Goal: Task Accomplishment & Management: Use online tool/utility

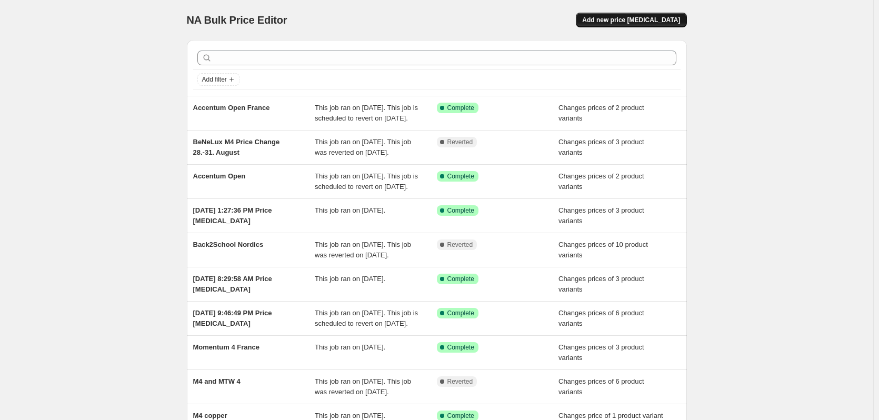
click at [616, 20] on span "Add new price [MEDICAL_DATA]" at bounding box center [631, 20] width 98 height 8
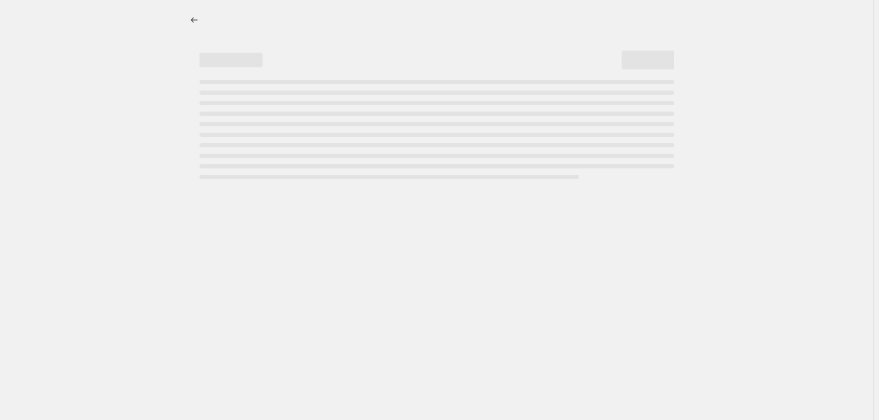
select select "percentage"
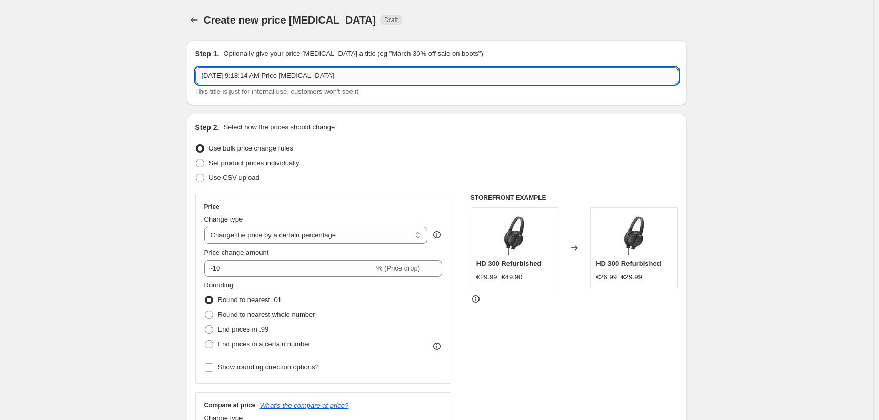
click at [382, 80] on input "[DATE] 9:18:14 AM Price [MEDICAL_DATA]" at bounding box center [436, 75] width 483 height 17
type input "Sweden Back2School Ende"
click at [263, 162] on span "Set product prices individually" at bounding box center [254, 163] width 91 height 8
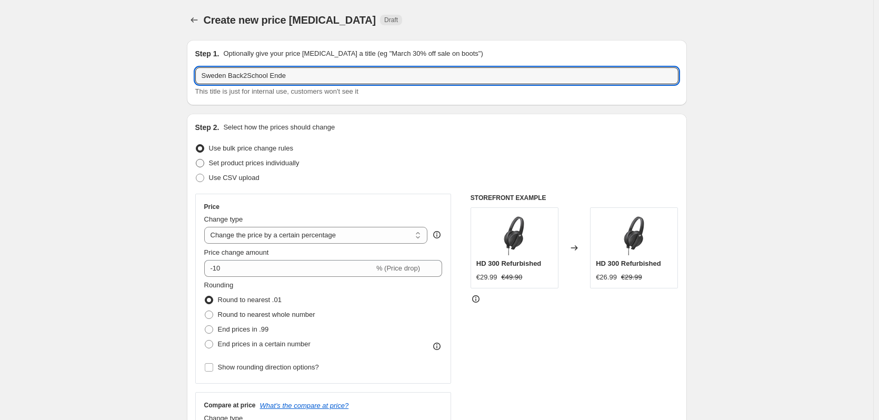
click at [196, 159] on input "Set product prices individually" at bounding box center [196, 159] width 1 height 1
radio input "true"
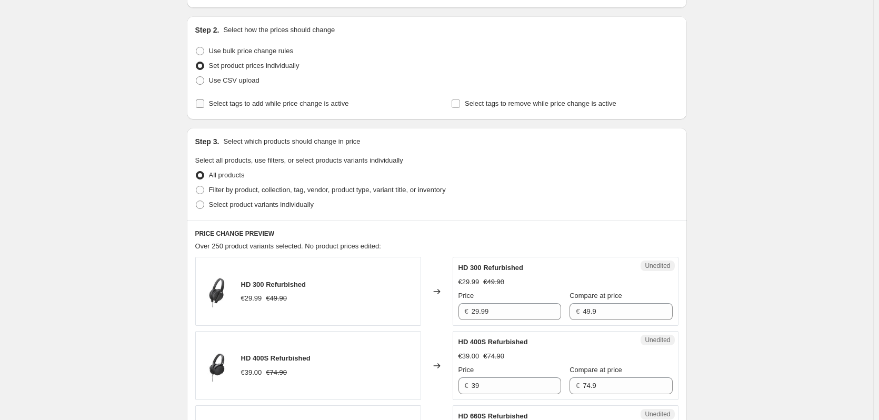
scroll to position [105, 0]
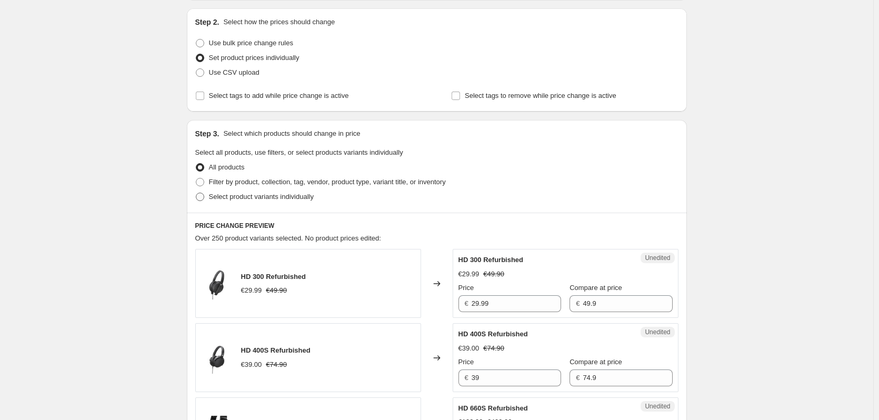
click at [293, 198] on span "Select product variants individually" at bounding box center [261, 197] width 105 height 8
click at [196, 193] on input "Select product variants individually" at bounding box center [196, 193] width 1 height 1
radio input "true"
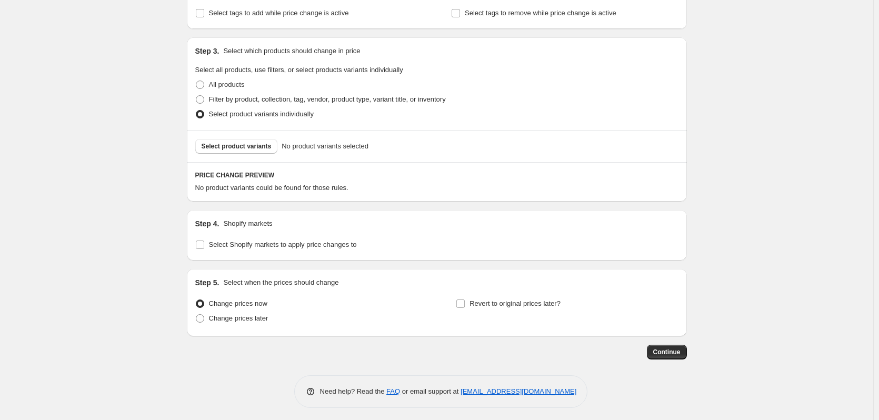
scroll to position [192, 0]
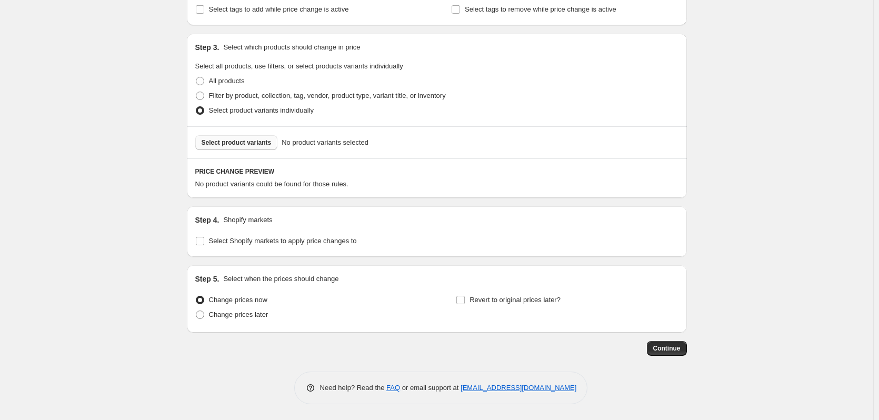
click at [215, 138] on button "Select product variants" at bounding box center [236, 142] width 83 height 15
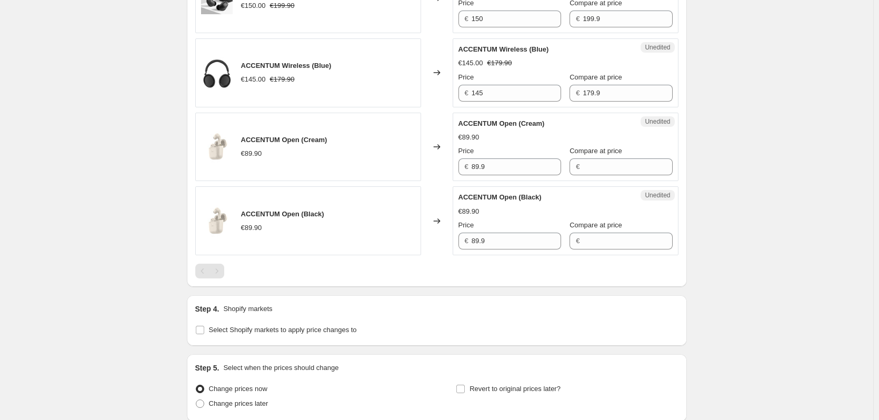
scroll to position [956, 0]
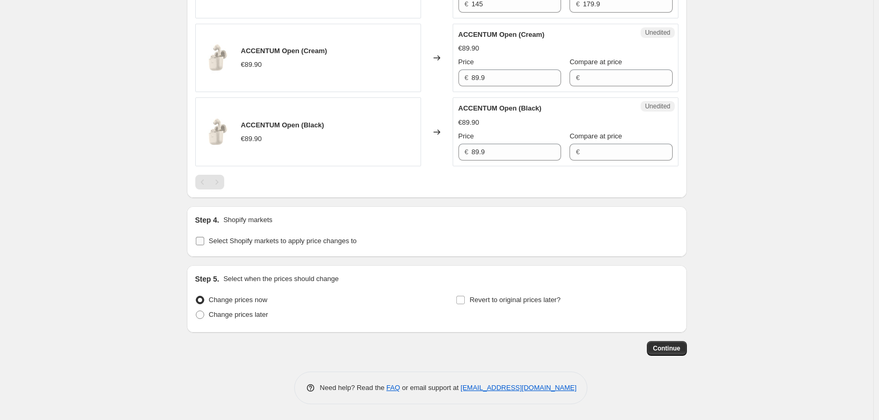
click at [276, 239] on span "Select Shopify markets to apply price changes to" at bounding box center [283, 241] width 148 height 8
click at [204, 239] on input "Select Shopify markets to apply price changes to" at bounding box center [200, 241] width 8 height 8
checkbox input "true"
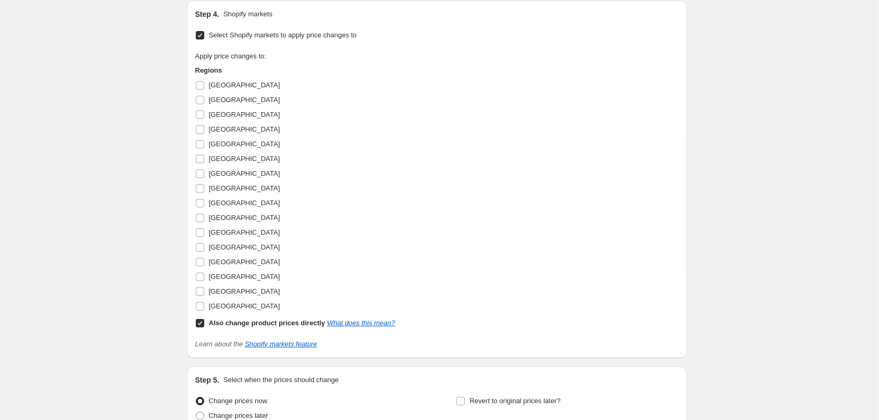
scroll to position [1166, 0]
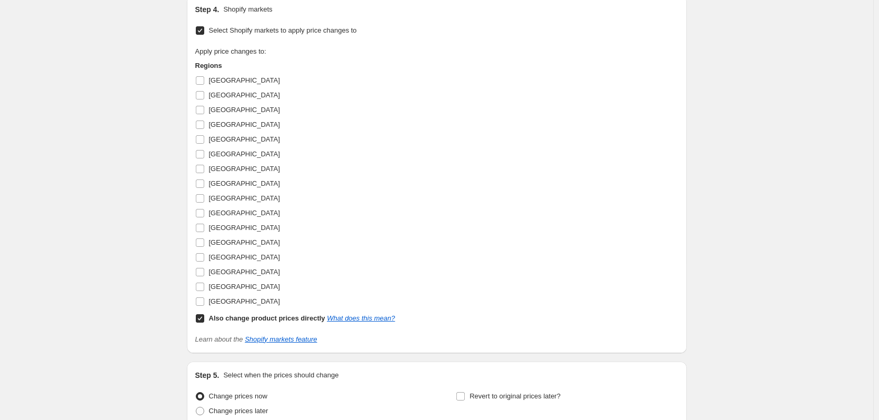
click at [215, 320] on b "Also change product prices directly" at bounding box center [267, 318] width 116 height 8
click at [204, 320] on input "Also change product prices directly What does this mean?" at bounding box center [200, 318] width 8 height 8
checkbox input "false"
click at [217, 306] on span "[GEOGRAPHIC_DATA]" at bounding box center [244, 301] width 71 height 11
click at [204, 306] on input "[GEOGRAPHIC_DATA]" at bounding box center [200, 301] width 8 height 8
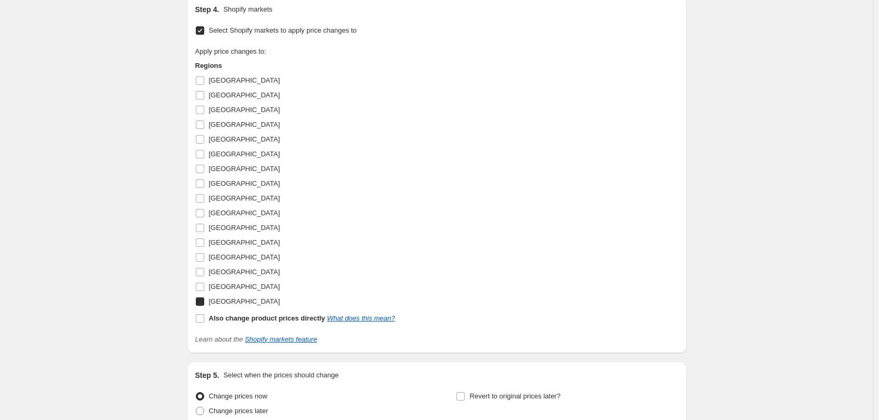
checkbox input "true"
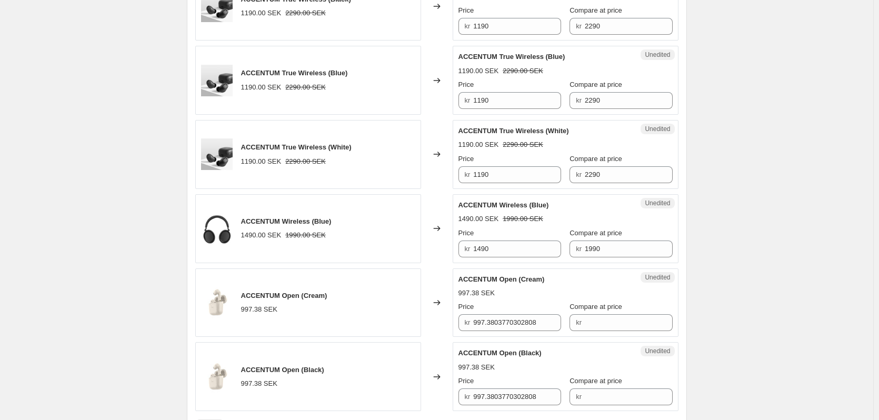
scroll to position [693, 0]
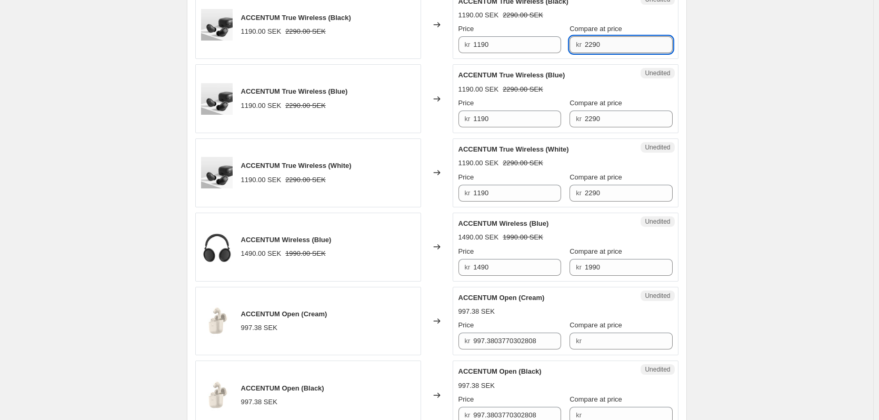
click at [620, 44] on input "2290" at bounding box center [629, 44] width 88 height 17
drag, startPoint x: 620, startPoint y: 44, endPoint x: 528, endPoint y: 47, distance: 92.1
click at [528, 47] on div "Price kr 1190 Compare at price kr 2290" at bounding box center [565, 38] width 214 height 29
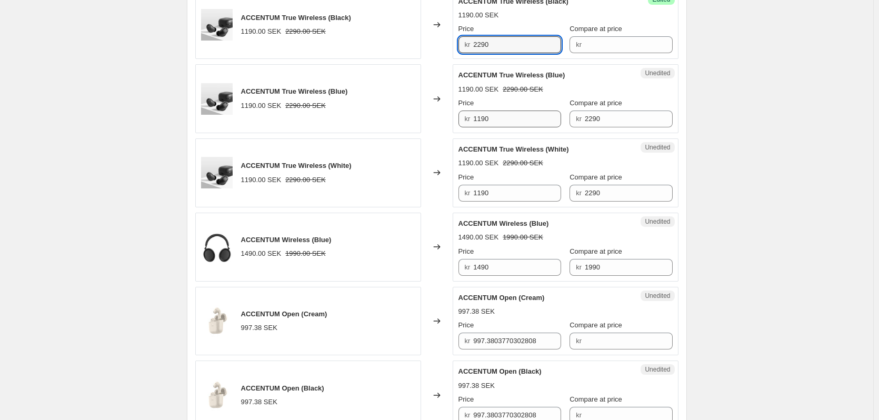
type input "2290"
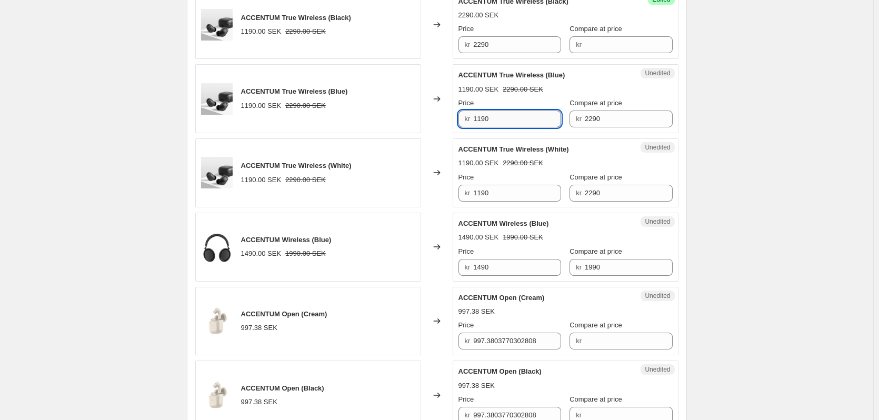
click at [516, 113] on input "1190" at bounding box center [517, 119] width 88 height 17
paste input "22"
type input "2290"
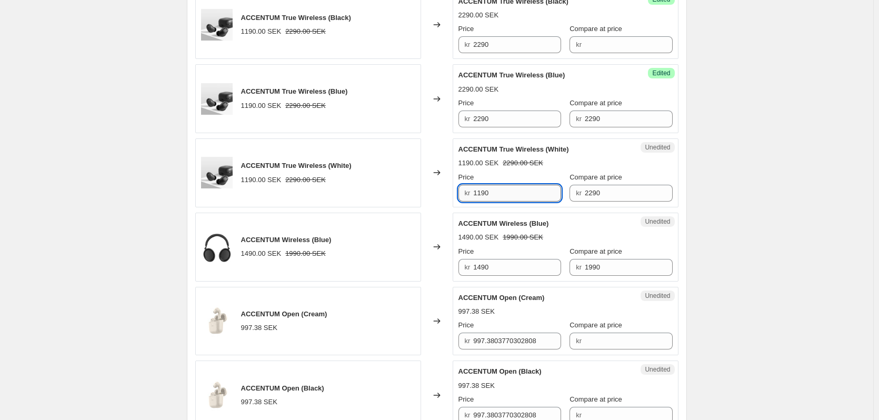
click at [516, 195] on input "1190" at bounding box center [517, 193] width 88 height 17
paste input "22"
type input "2290"
click at [506, 266] on input "1490" at bounding box center [517, 267] width 88 height 17
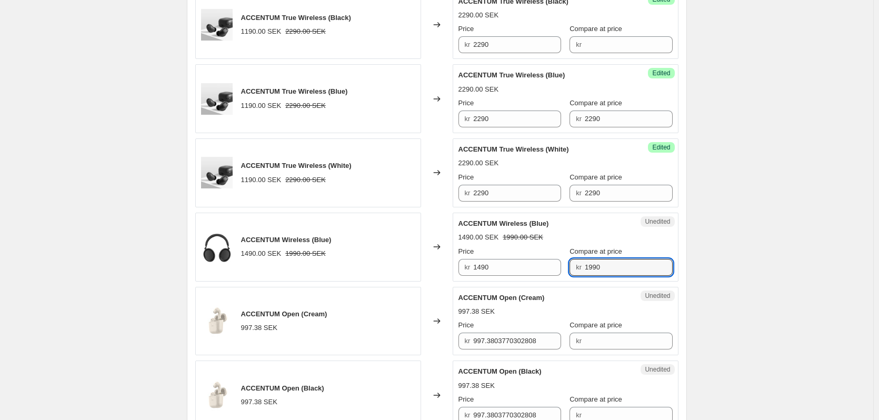
drag, startPoint x: 615, startPoint y: 269, endPoint x: 574, endPoint y: 270, distance: 40.5
click at [574, 270] on div "kr 1990" at bounding box center [620, 267] width 103 height 17
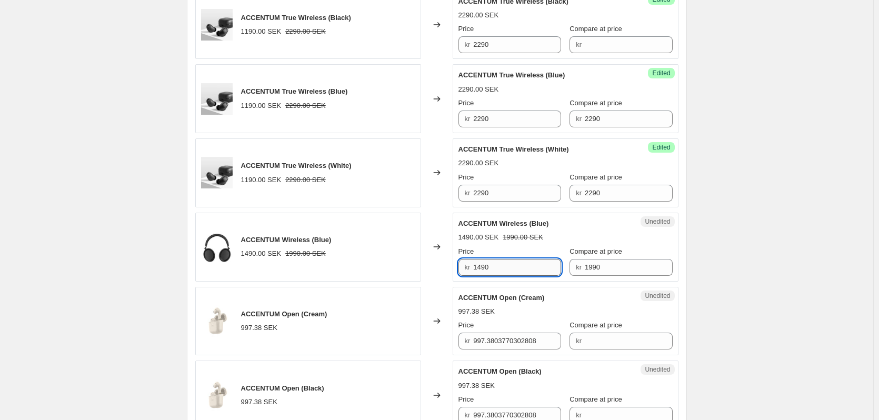
click at [503, 262] on input "1490" at bounding box center [517, 267] width 88 height 17
paste input "9"
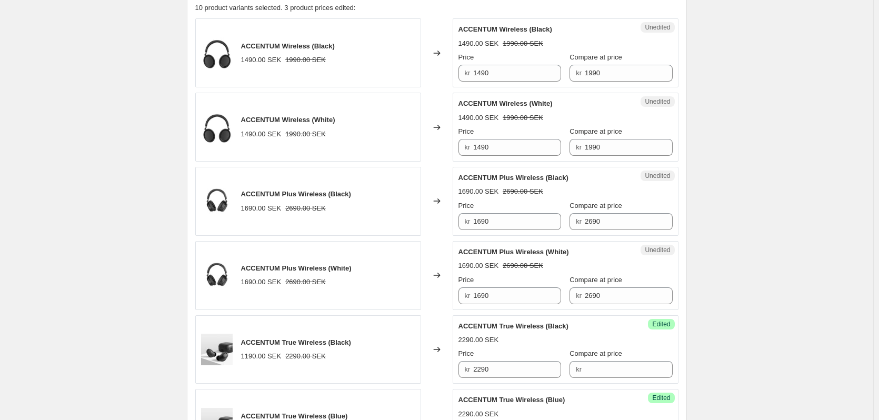
scroll to position [324, 0]
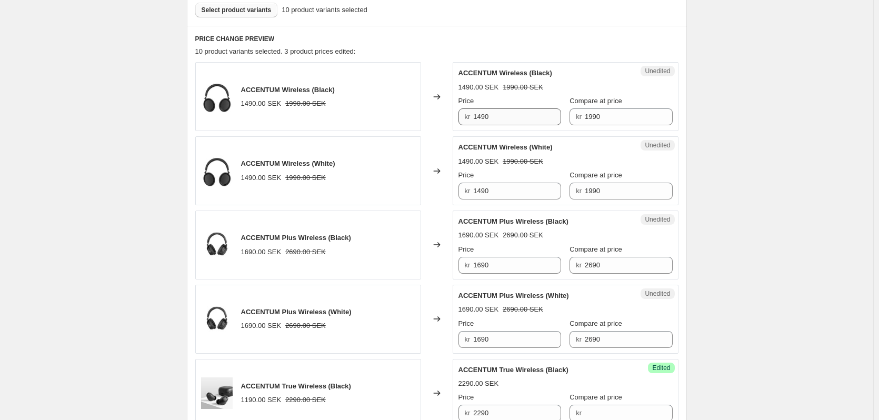
type input "1990"
click at [515, 115] on input "1490" at bounding box center [517, 116] width 88 height 17
paste input "9"
type input "1990"
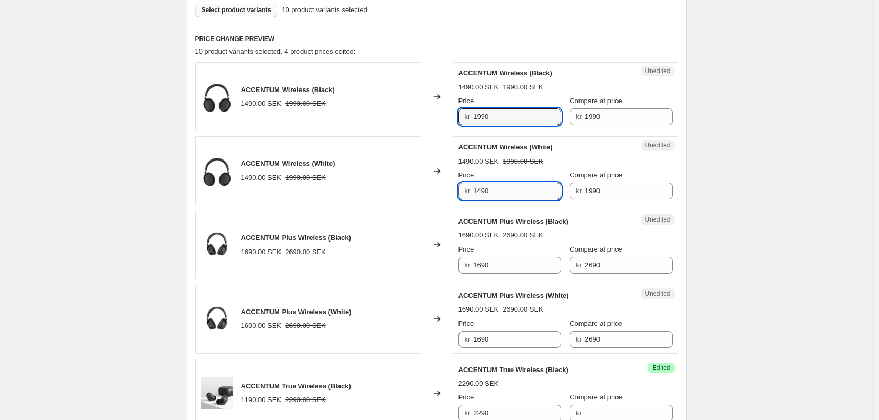
click at [506, 186] on input "1490" at bounding box center [517, 191] width 88 height 17
paste input "9"
type input "1990"
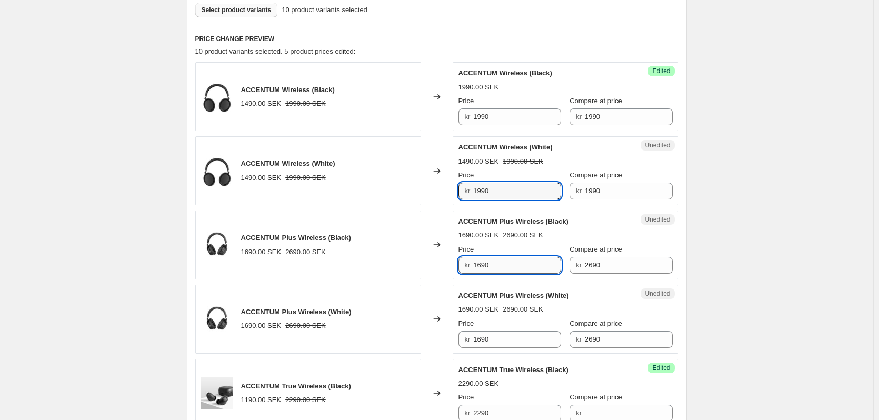
click at [520, 264] on input "1690" at bounding box center [517, 265] width 88 height 17
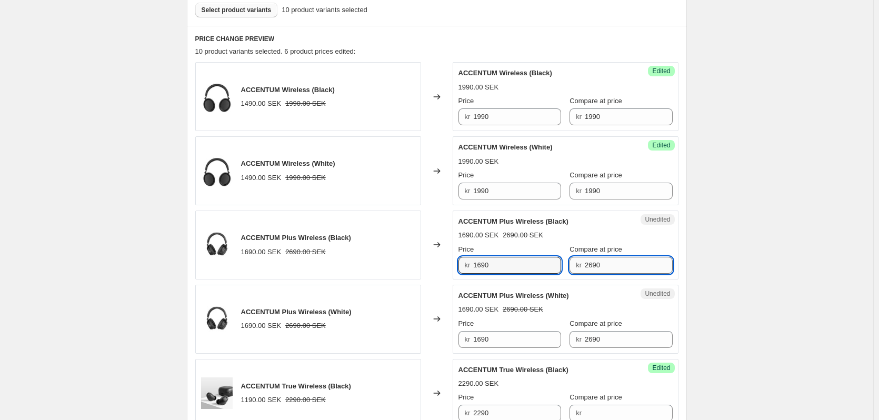
click at [633, 269] on input "2690" at bounding box center [629, 265] width 88 height 17
click at [538, 262] on input "1690" at bounding box center [517, 265] width 88 height 17
paste input "2"
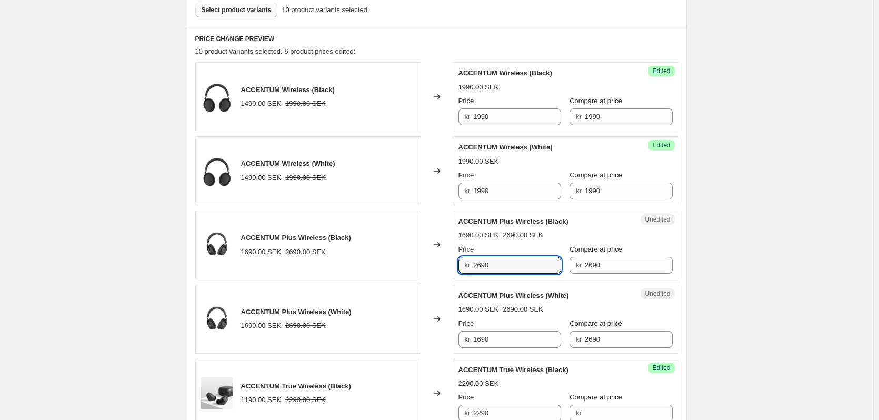
type input "2690"
click at [520, 328] on div "Price" at bounding box center [509, 323] width 103 height 11
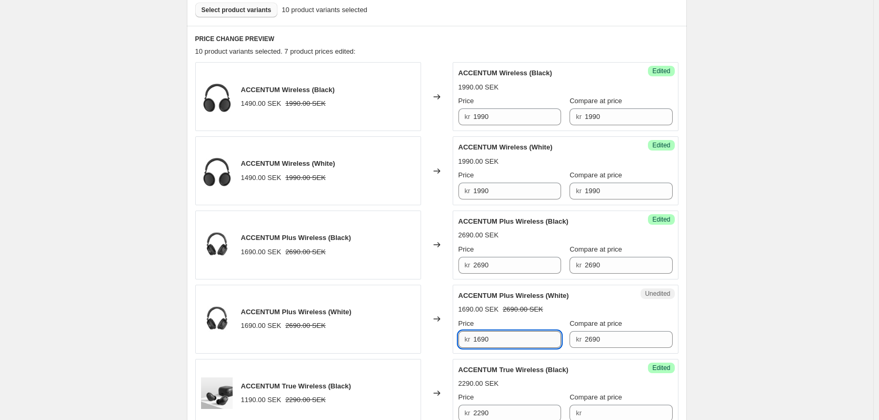
click at [511, 334] on input "1690" at bounding box center [517, 339] width 88 height 17
paste input "2"
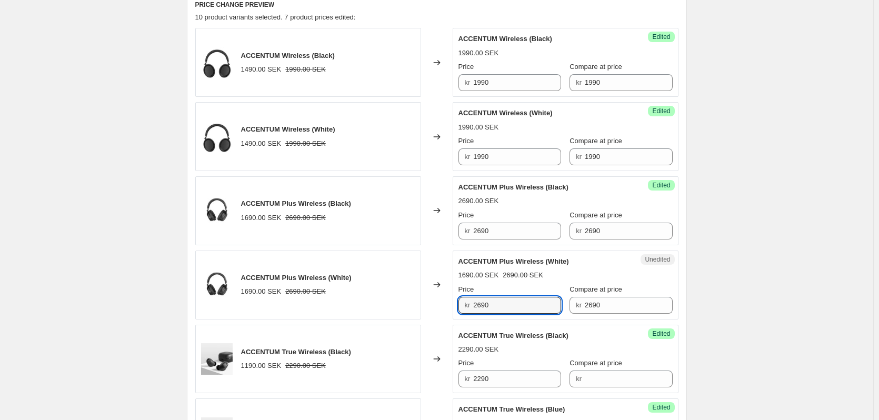
scroll to position [377, 0]
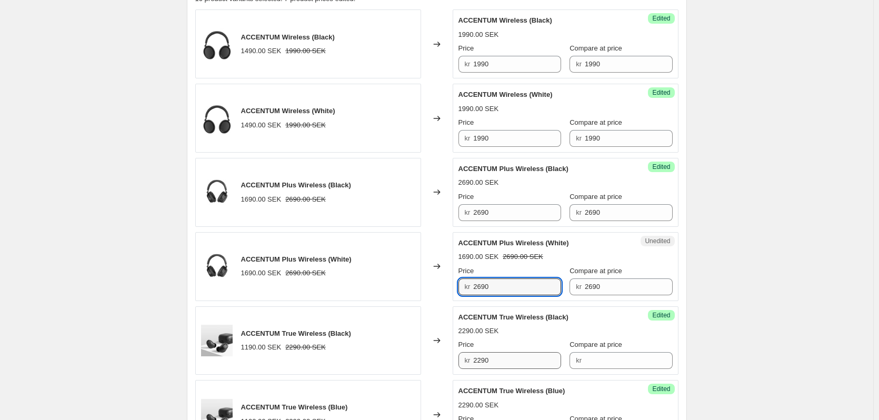
type input "2690"
click at [524, 357] on input "2290" at bounding box center [517, 360] width 88 height 17
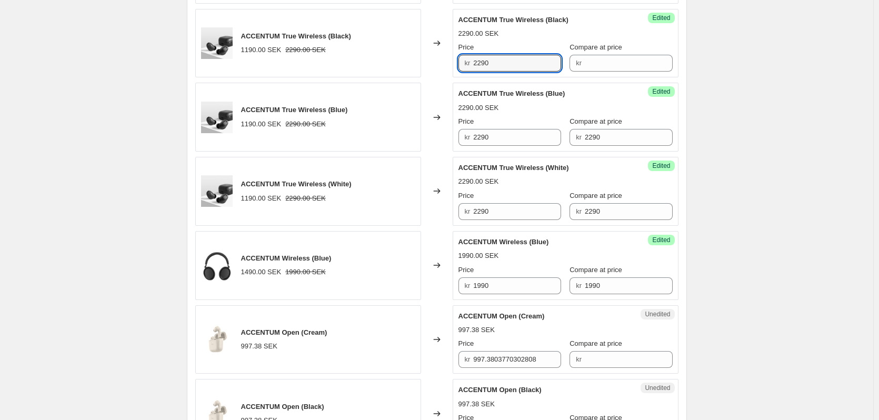
scroll to position [693, 0]
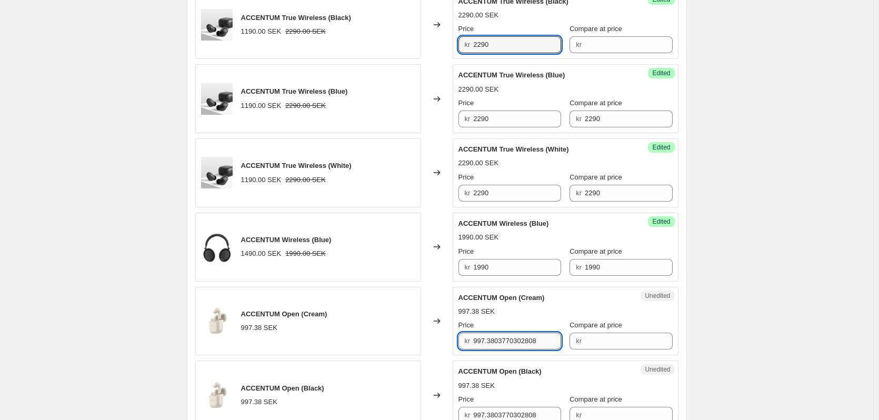
click at [506, 339] on input "997.3803770302808" at bounding box center [517, 341] width 88 height 17
click at [510, 341] on input "997.3803770302808" at bounding box center [517, 341] width 88 height 17
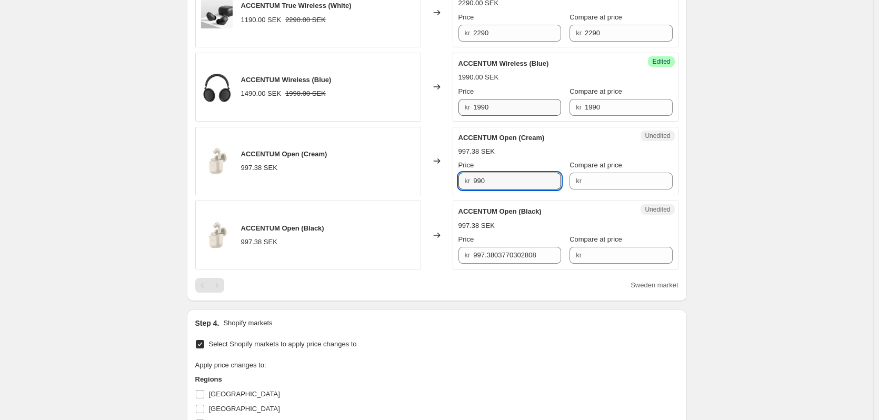
scroll to position [903, 0]
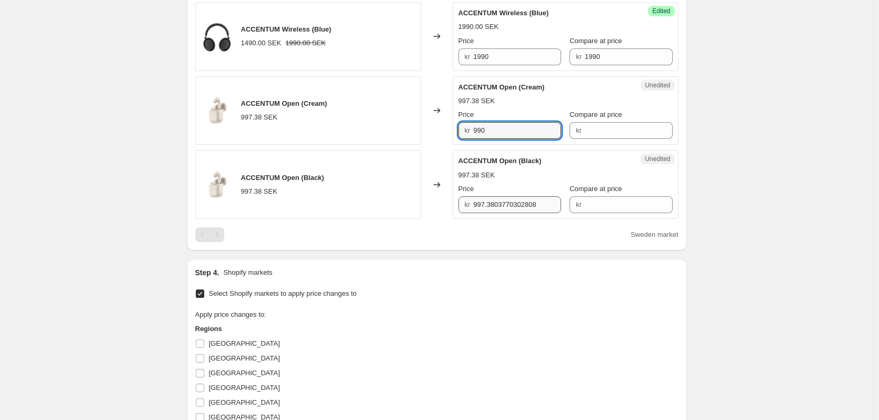
type input "990"
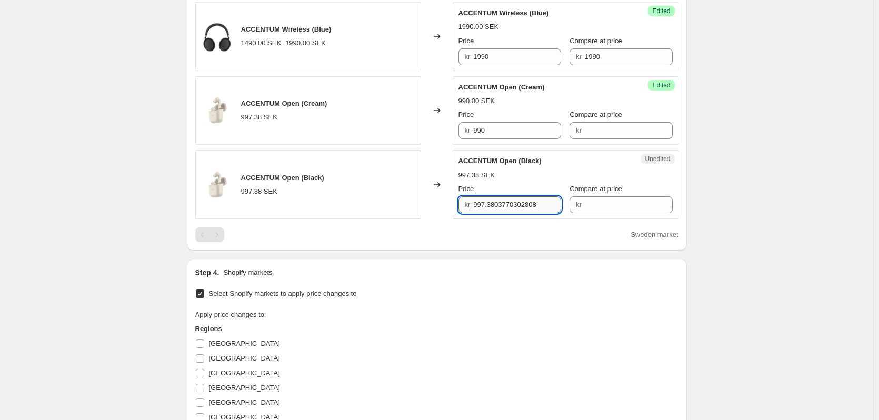
click at [489, 197] on input "997.3803770302808" at bounding box center [517, 204] width 88 height 17
click at [489, 202] on input "997.3803770302808" at bounding box center [517, 204] width 88 height 17
type input "990"
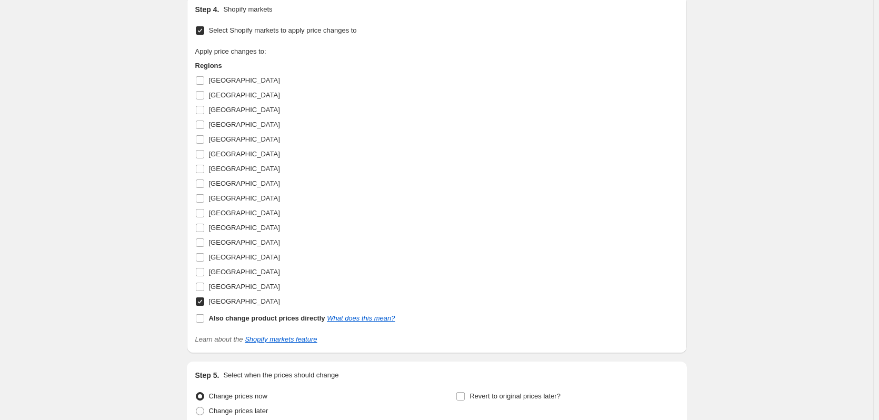
scroll to position [1262, 0]
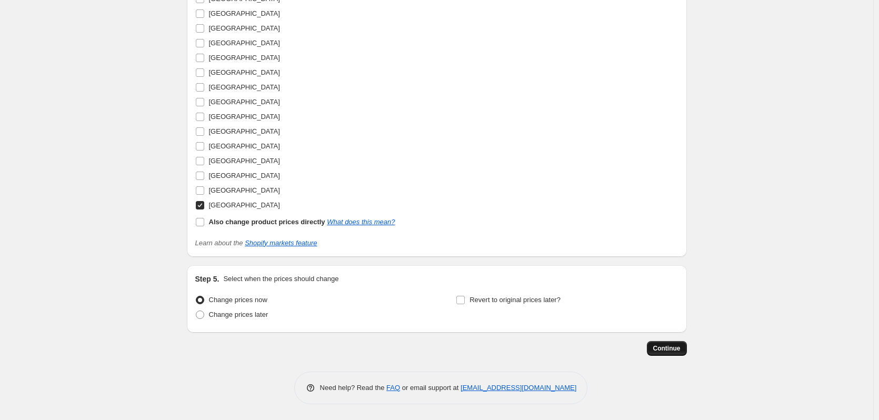
click at [668, 346] on span "Continue" at bounding box center [666, 348] width 27 height 8
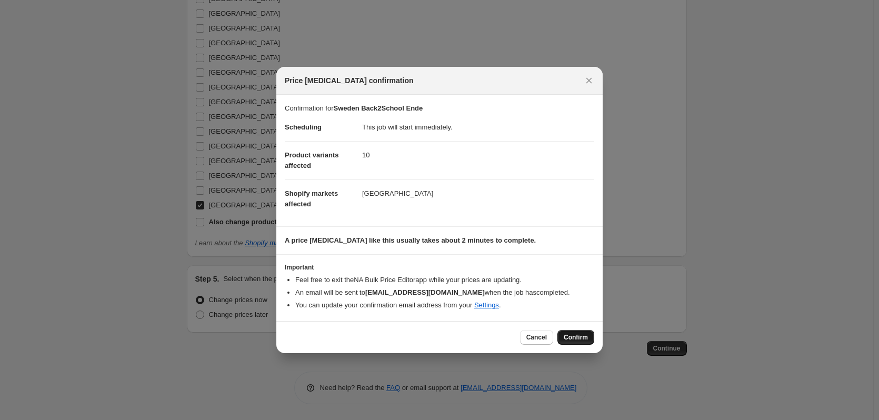
click at [575, 336] on span "Confirm" at bounding box center [576, 337] width 24 height 8
